Goal: Check status: Check status

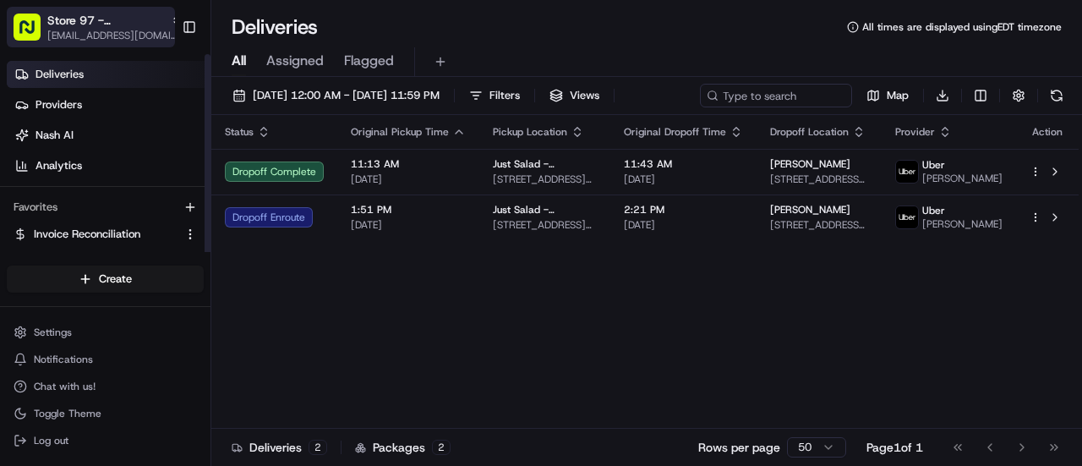
click at [68, 23] on span "Store 97 - [GEOGRAPHIC_DATA][US_STATE] (Just Salad)" at bounding box center [105, 20] width 117 height 17
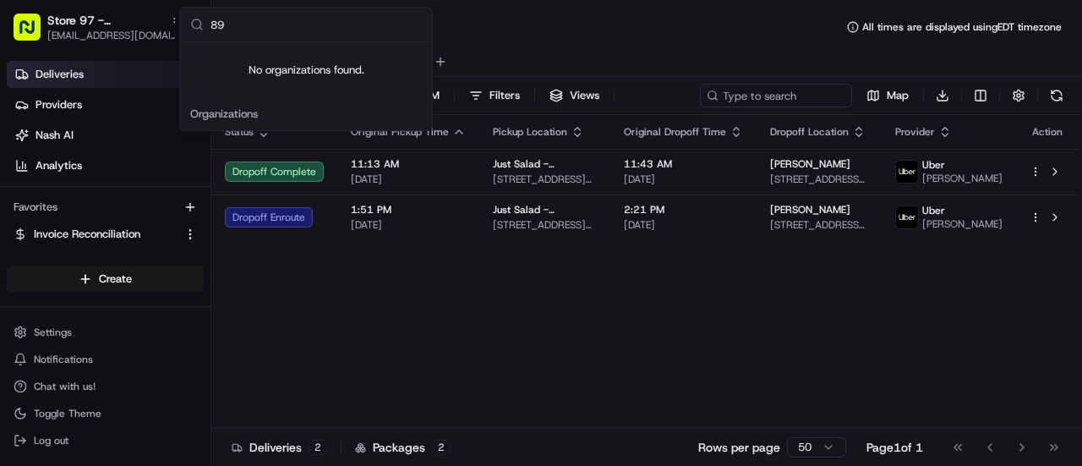
type input "8"
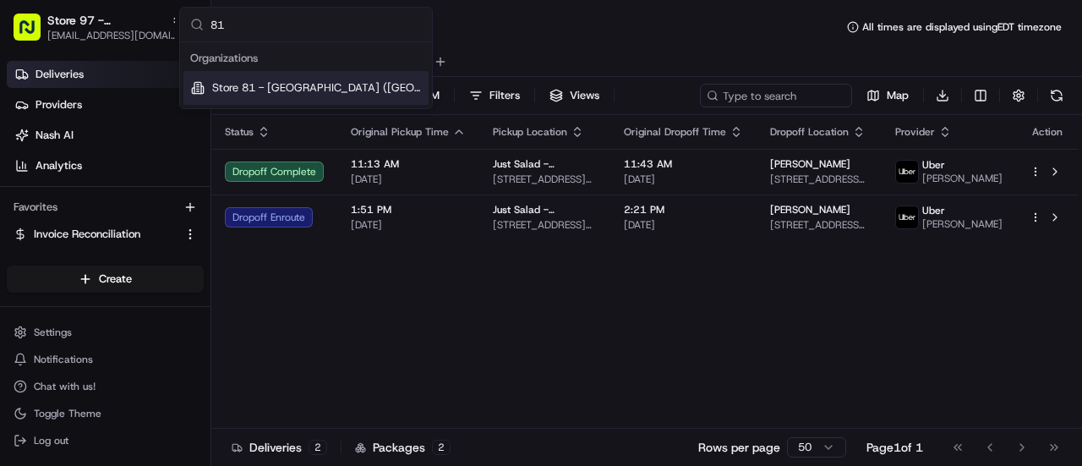
type input "81"
click at [273, 84] on span "Store 81 - [GEOGRAPHIC_DATA] ([GEOGRAPHIC_DATA]) (Just Salad)" at bounding box center [317, 87] width 210 height 15
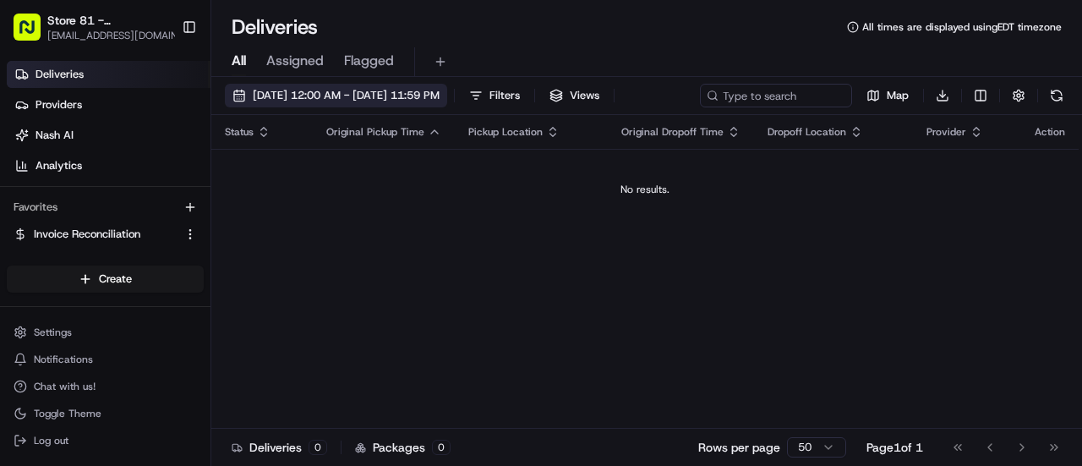
click at [423, 101] on span "[DATE] 12:00 AM - [DATE] 11:59 PM" at bounding box center [346, 95] width 187 height 15
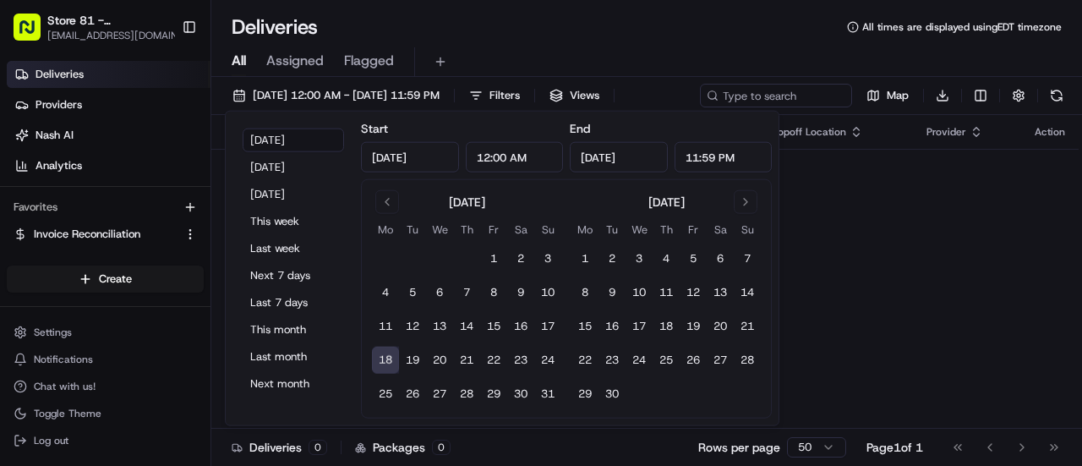
click at [389, 214] on div "[DATE] Mo Tu We Th Fr Sa Su 1 2 3 4 5 6 7 8 9 10 11 12 13 14 15 16 17 18 19 20 …" at bounding box center [466, 298] width 189 height 217
click at [385, 205] on button "Go to previous month" at bounding box center [387, 202] width 24 height 24
click at [416, 390] on button "29" at bounding box center [412, 393] width 27 height 27
type input "[DATE]"
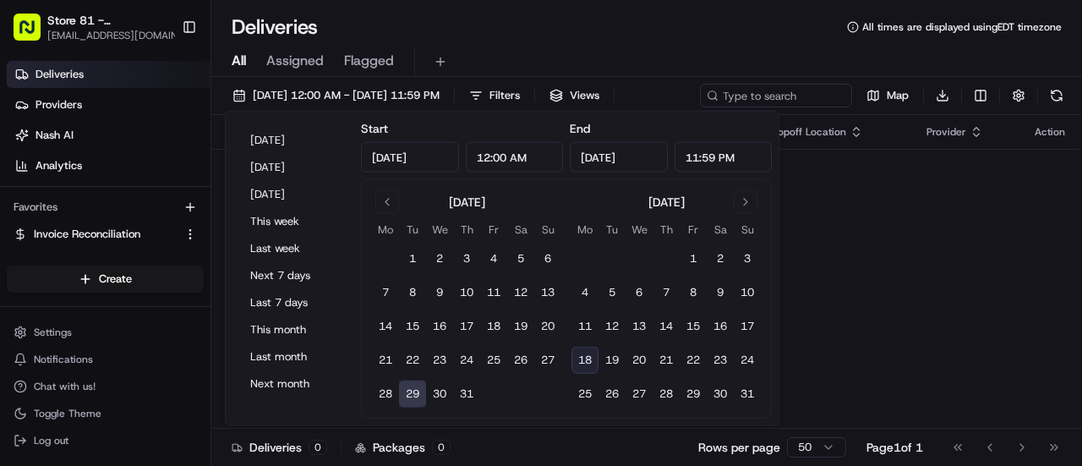
click at [684, 30] on div "Deliveries All times are displayed using EDT timezone" at bounding box center [646, 27] width 870 height 27
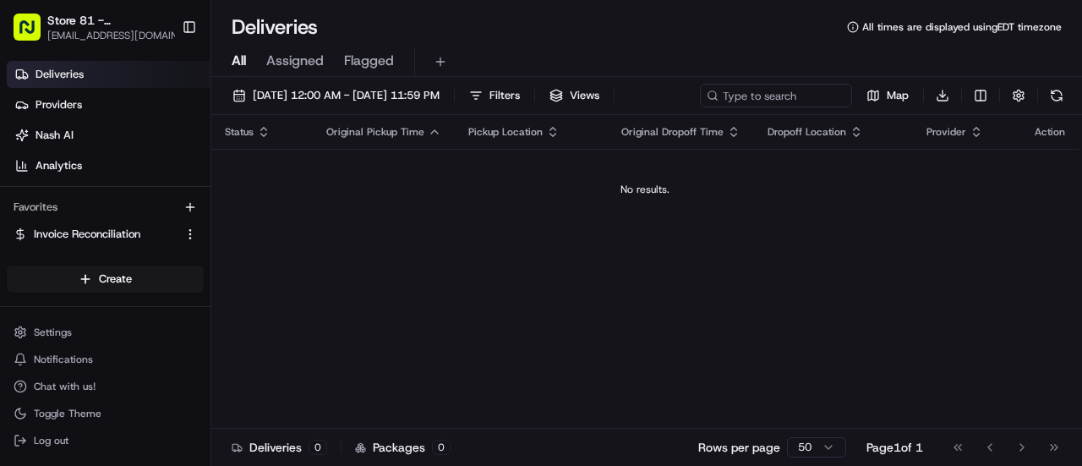
click at [517, 97] on div "[DATE] 12:00 AM - [DATE] 11:59 PM Filters Views" at bounding box center [420, 96] width 390 height 24
click at [439, 101] on span "[DATE] 12:00 AM - [DATE] 11:59 PM" at bounding box center [346, 95] width 187 height 15
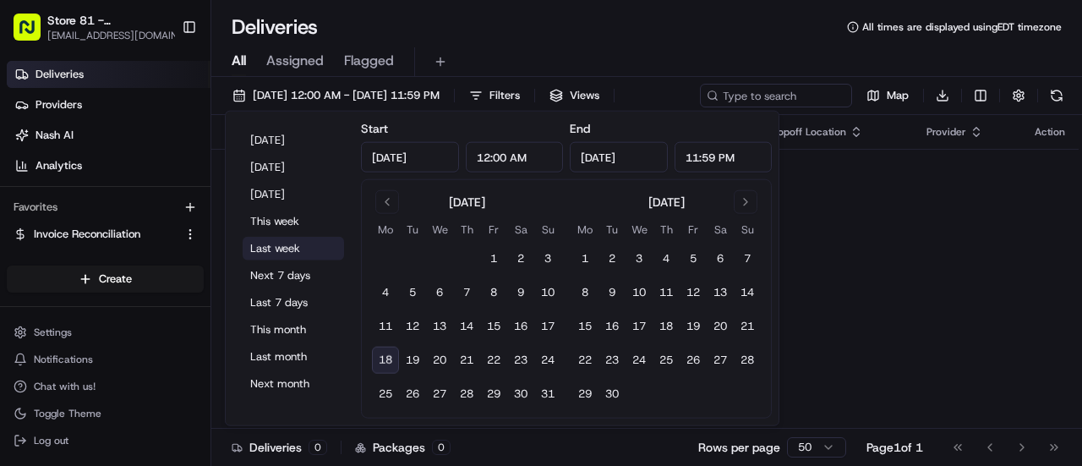
click at [275, 251] on button "Last week" at bounding box center [293, 249] width 101 height 24
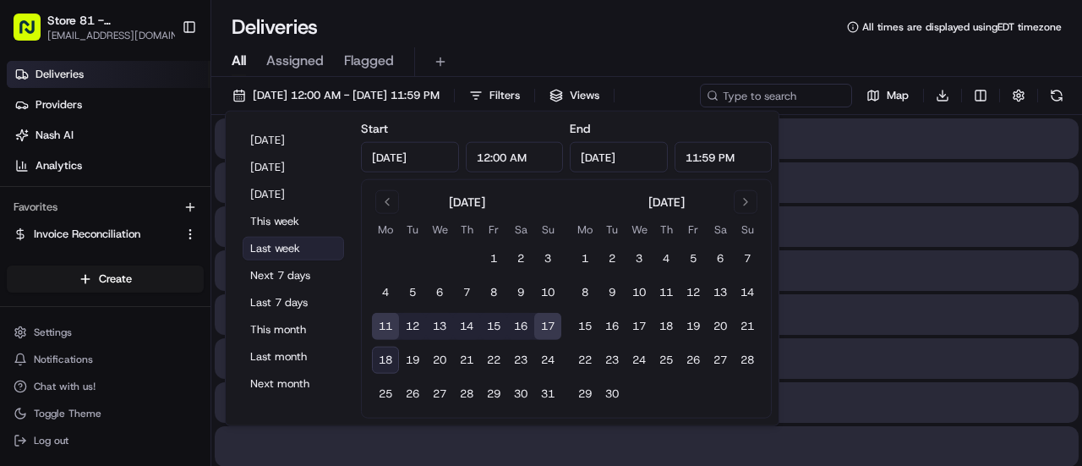
type input "[DATE]"
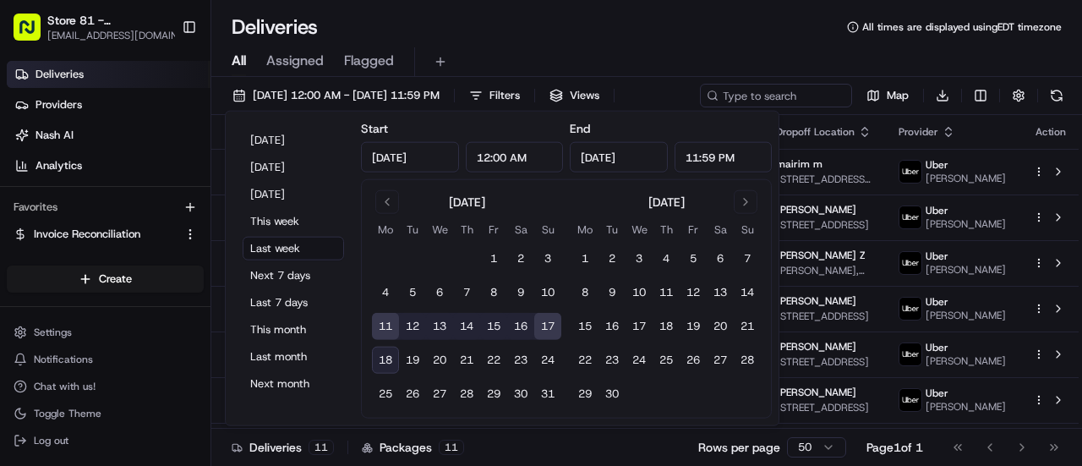
click at [522, 26] on div "Deliveries All times are displayed using EDT timezone" at bounding box center [646, 27] width 870 height 27
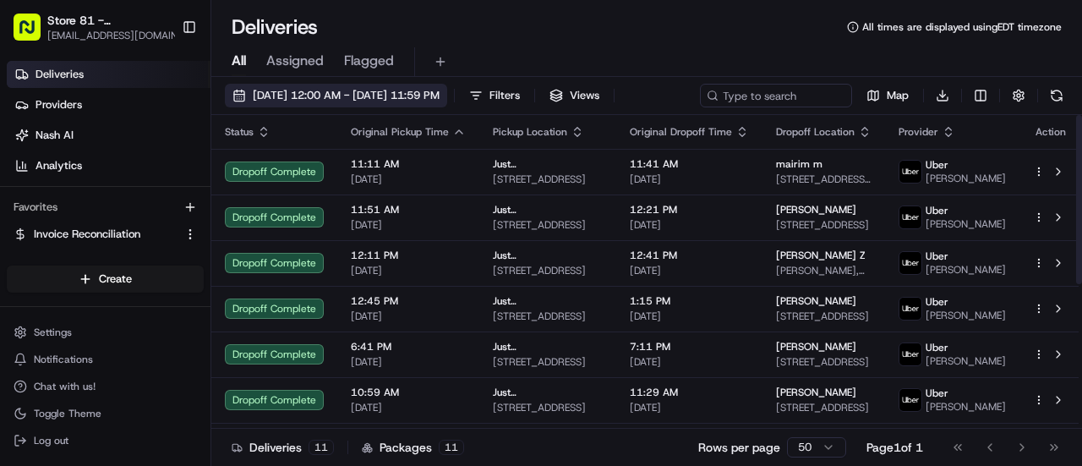
click at [439, 101] on span "[DATE] 12:00 AM - [DATE] 11:59 PM" at bounding box center [346, 95] width 187 height 15
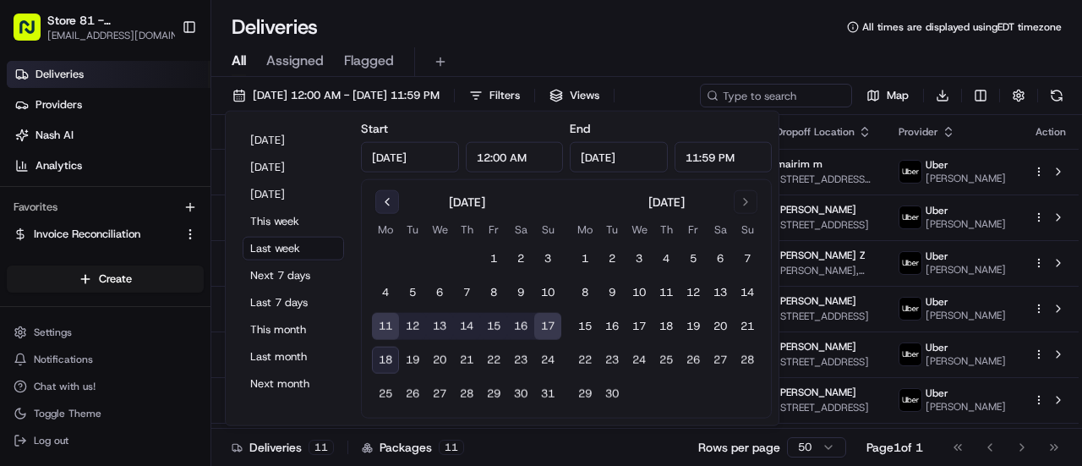
click at [392, 202] on button "Go to previous month" at bounding box center [387, 202] width 24 height 24
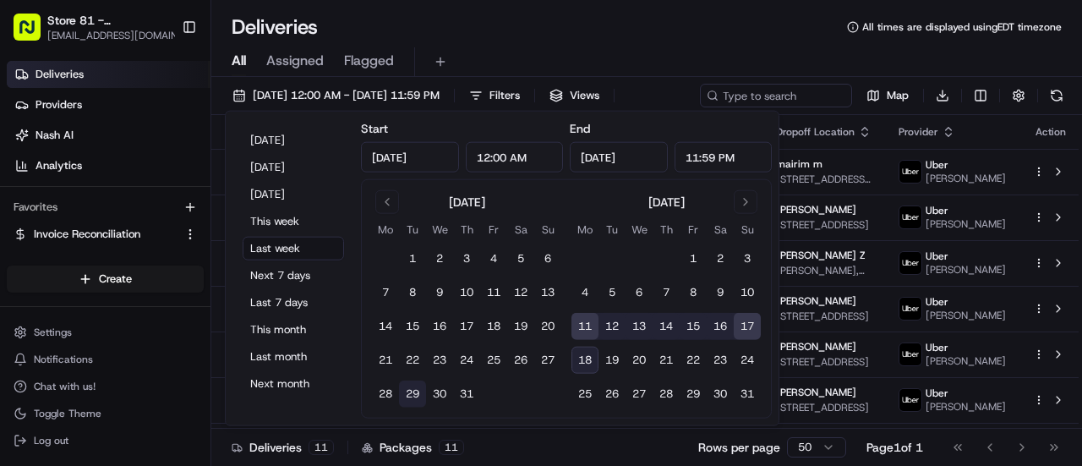
click at [416, 393] on button "29" at bounding box center [412, 393] width 27 height 27
type input "[DATE]"
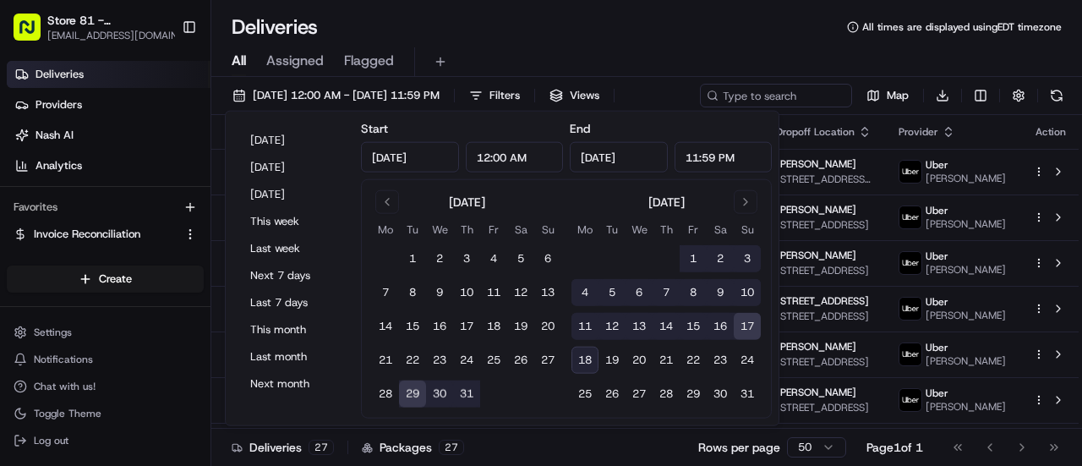
click at [590, 26] on div "Deliveries All times are displayed using EDT timezone" at bounding box center [646, 27] width 870 height 27
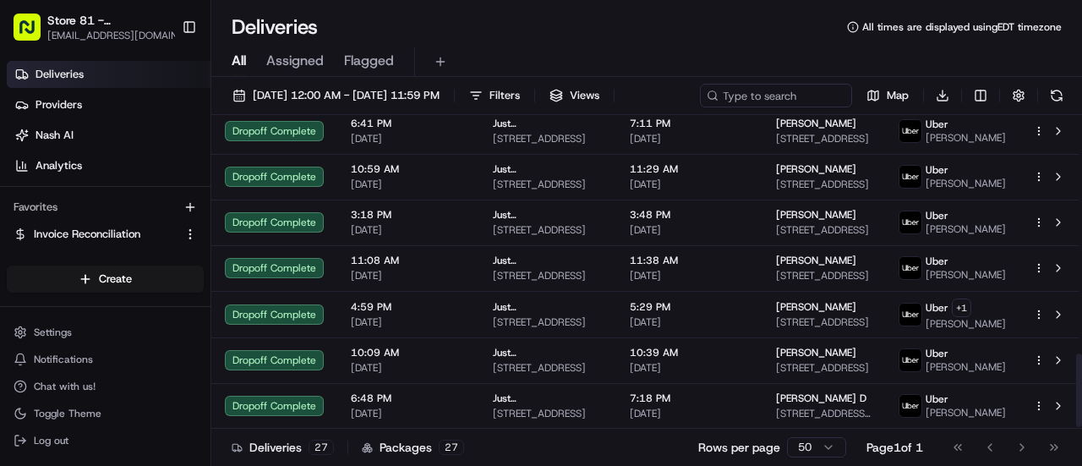
scroll to position [1024, 0]
